Goal: Download file/media

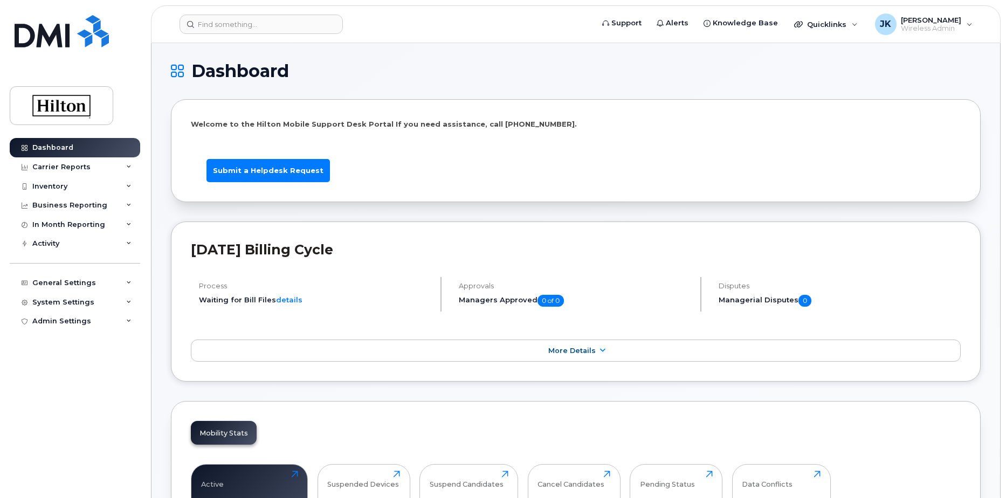
click at [546, 63] on h1 "Dashboard" at bounding box center [573, 71] width 805 height 17
click at [56, 166] on div "Carrier Reports" at bounding box center [61, 167] width 58 height 9
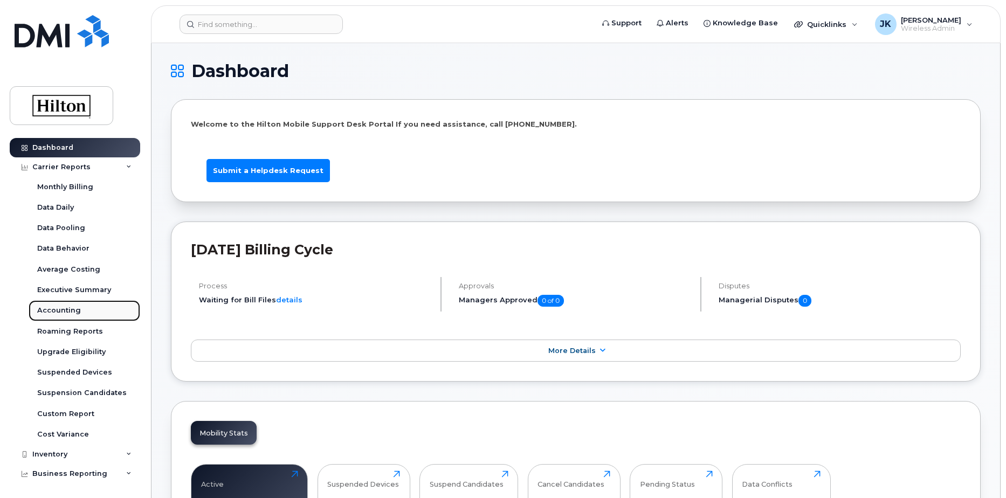
click at [53, 307] on div "Accounting" at bounding box center [59, 311] width 44 height 10
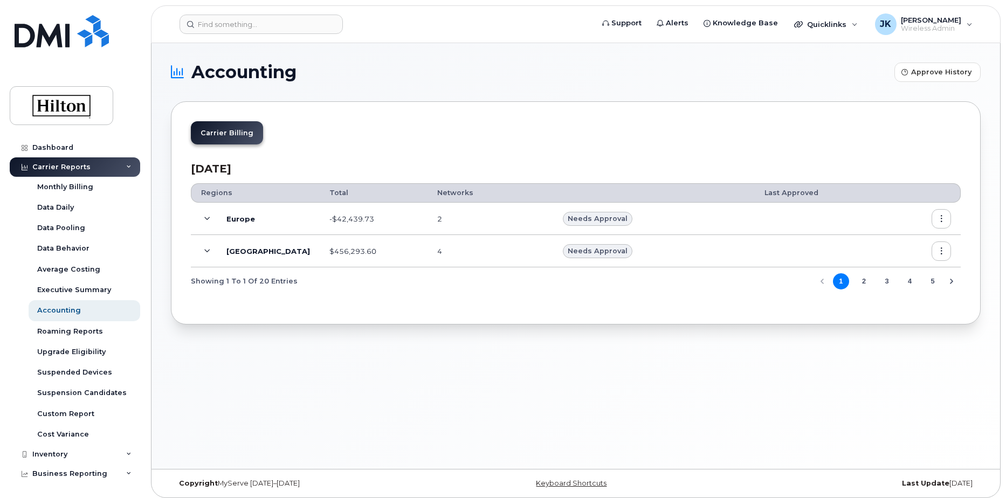
click at [941, 250] on icon "button" at bounding box center [941, 251] width 7 height 7
click at [894, 317] on span "Download" at bounding box center [892, 316] width 42 height 10
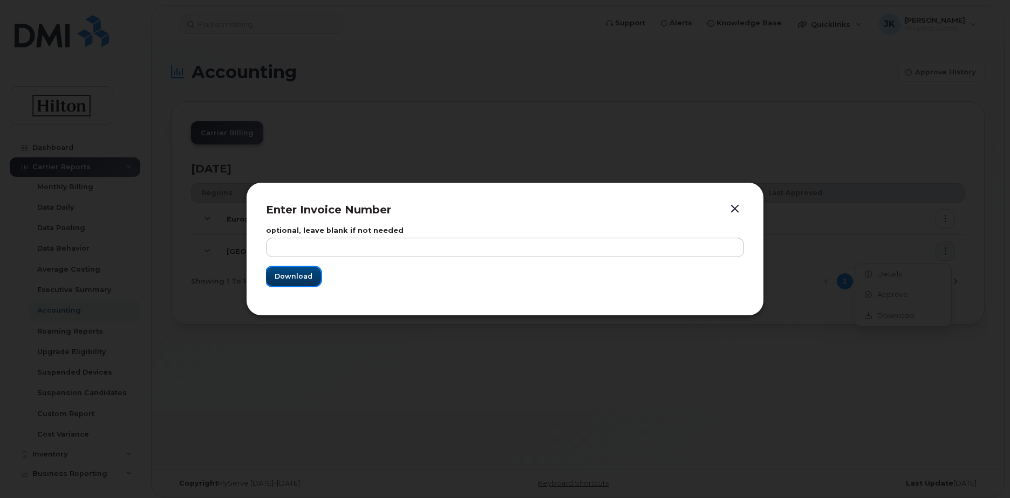
click at [284, 278] on span "Download" at bounding box center [293, 276] width 38 height 10
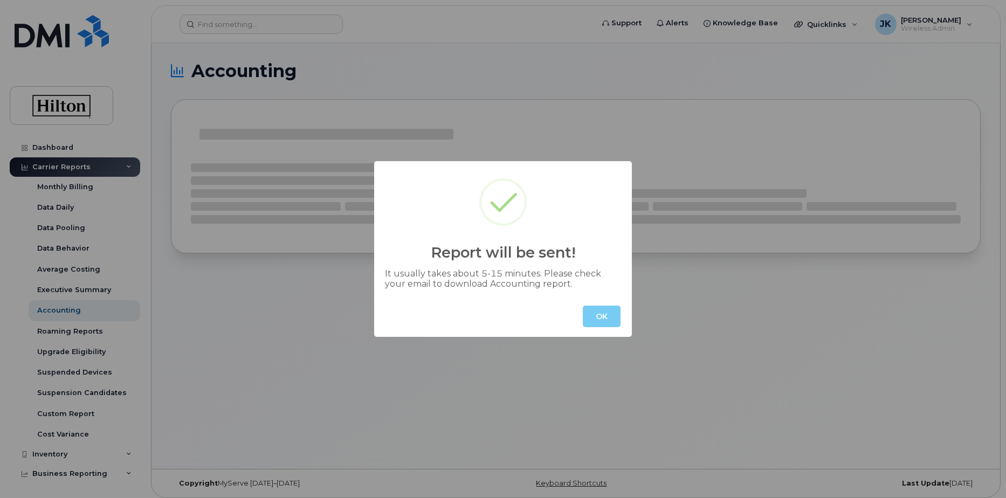
click at [590, 316] on button "OK" at bounding box center [602, 317] width 38 height 22
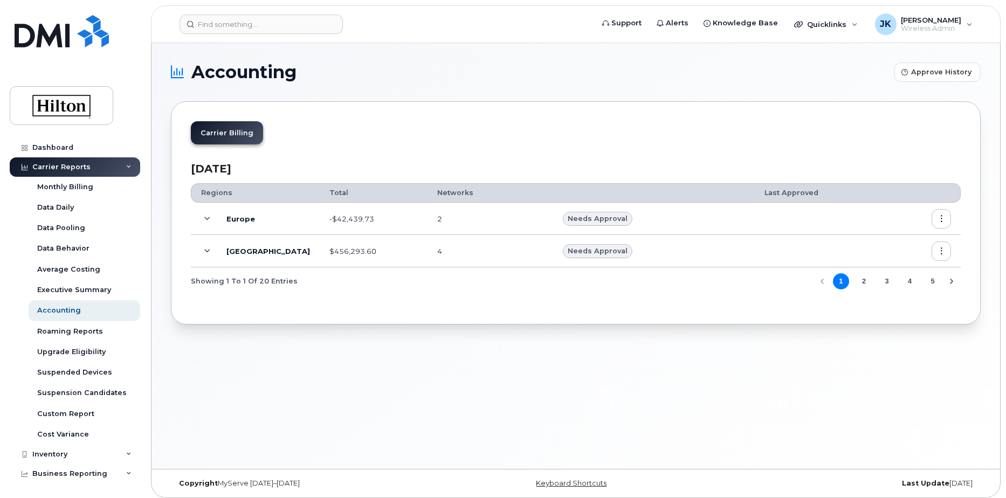
click at [671, 148] on div "Carrier Billing" at bounding box center [576, 137] width 770 height 32
click at [943, 251] on icon "button" at bounding box center [941, 251] width 7 height 7
click at [894, 297] on span "Approve" at bounding box center [889, 295] width 36 height 10
